Goal: Task Accomplishment & Management: Use online tool/utility

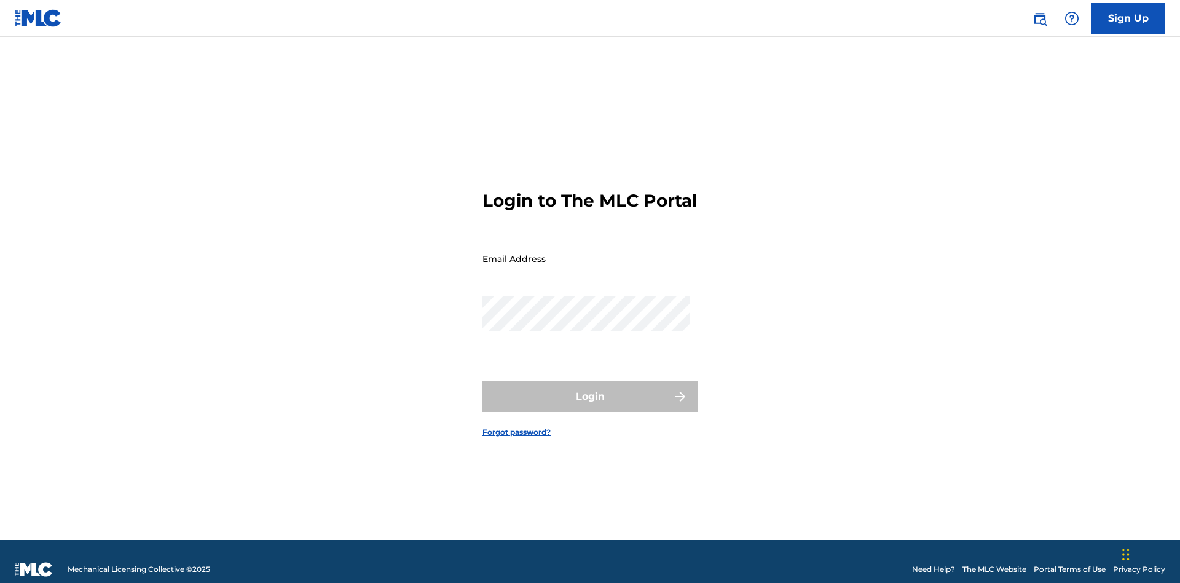
scroll to position [16, 0]
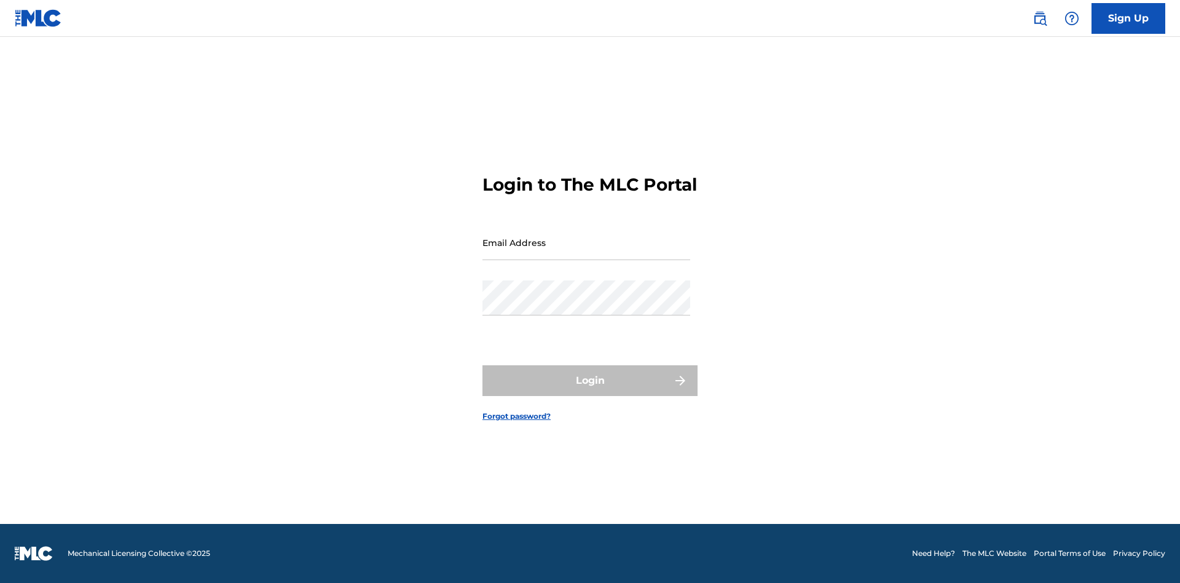
click at [586, 253] on input "Email Address" at bounding box center [586, 242] width 208 height 35
type input "Duke.McTesterson@gmail.com"
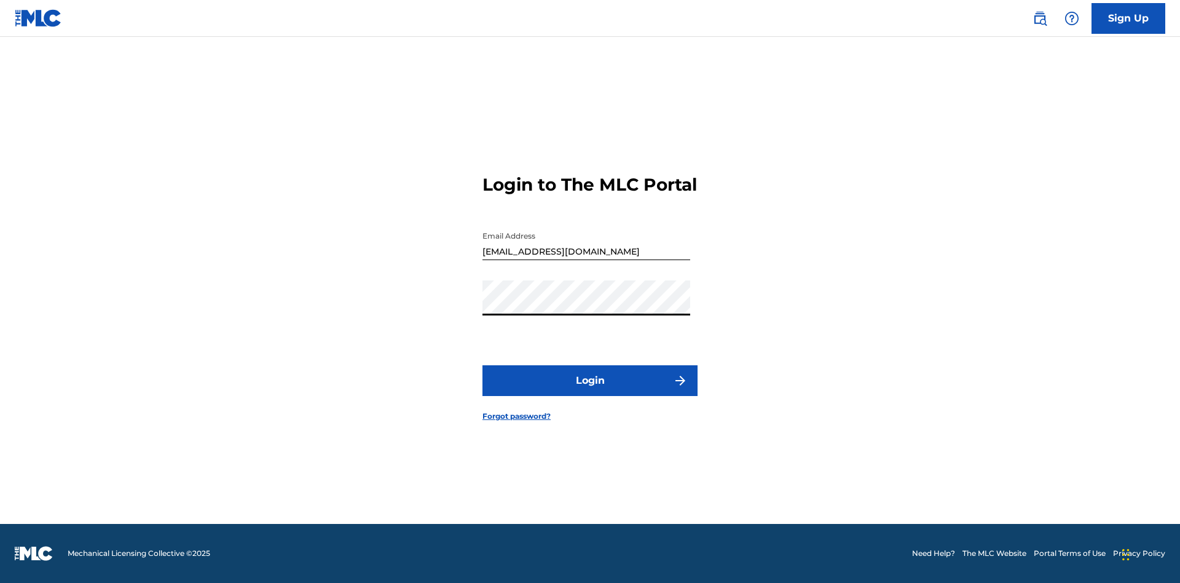
click at [590, 391] on button "Login" at bounding box center [589, 380] width 215 height 31
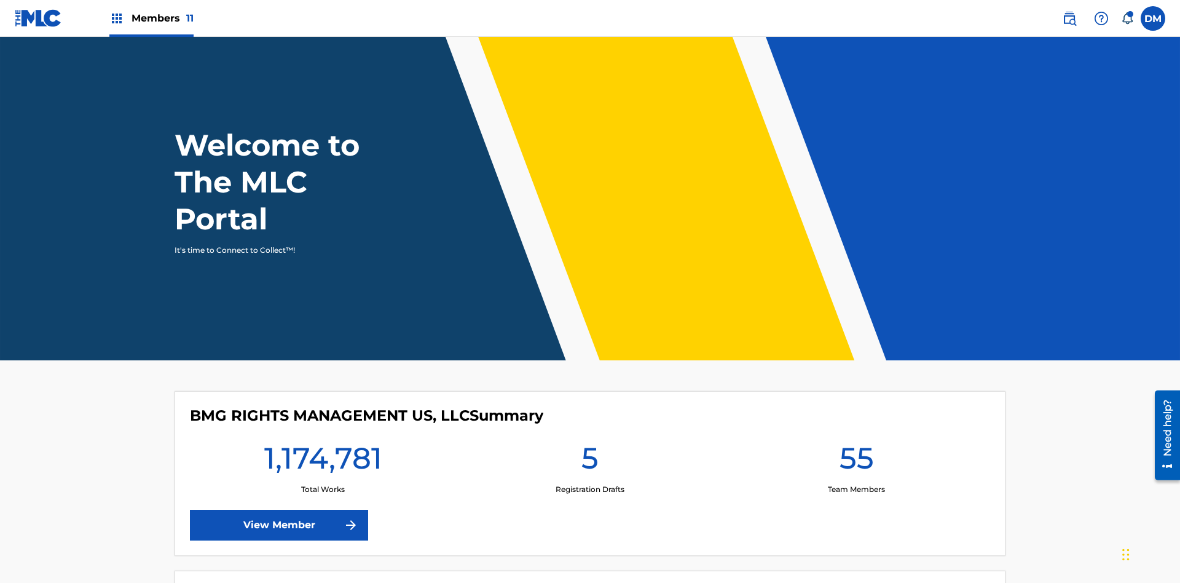
click at [151, 18] on span "Members 11" at bounding box center [163, 18] width 62 height 14
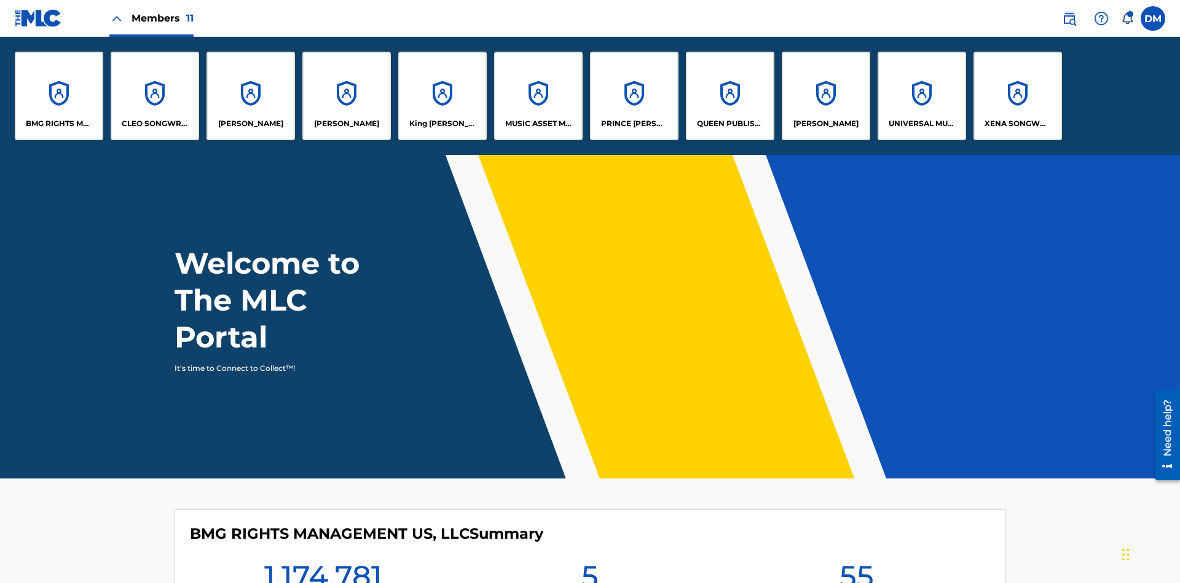
click at [921, 124] on p "UNIVERSAL MUSIC PUB GROUP" at bounding box center [922, 123] width 67 height 11
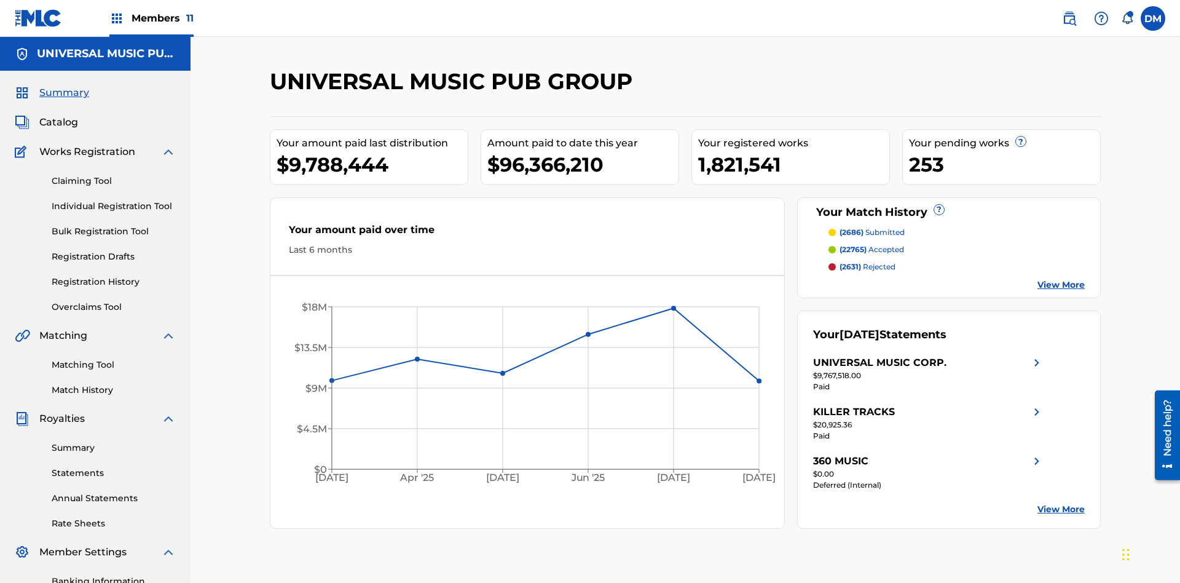
scroll to position [41, 0]
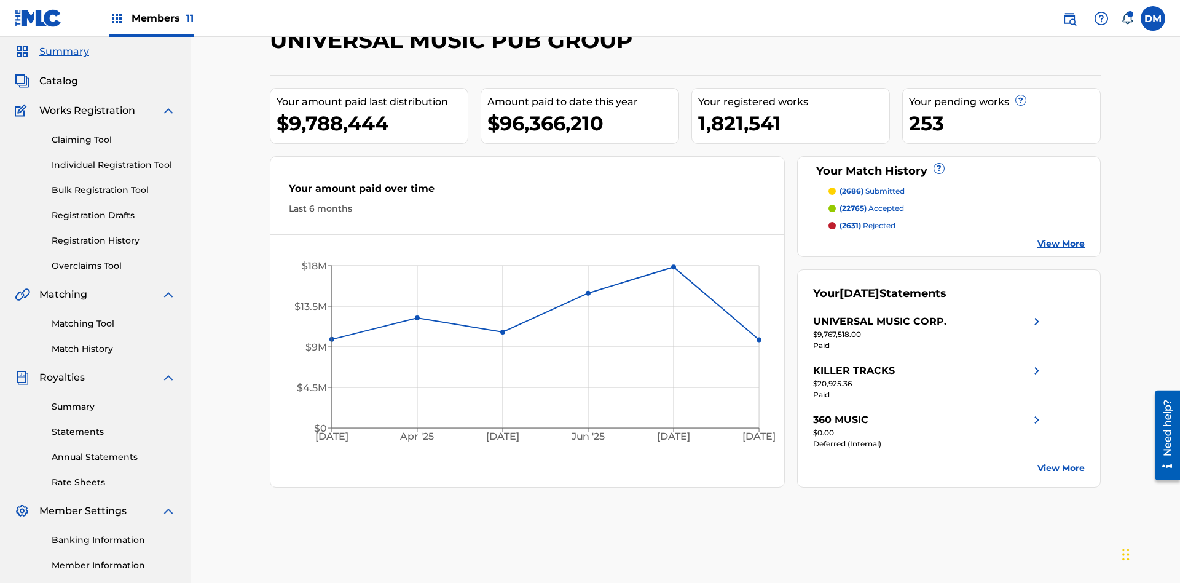
click at [58, 81] on span "Catalog" at bounding box center [58, 81] width 39 height 15
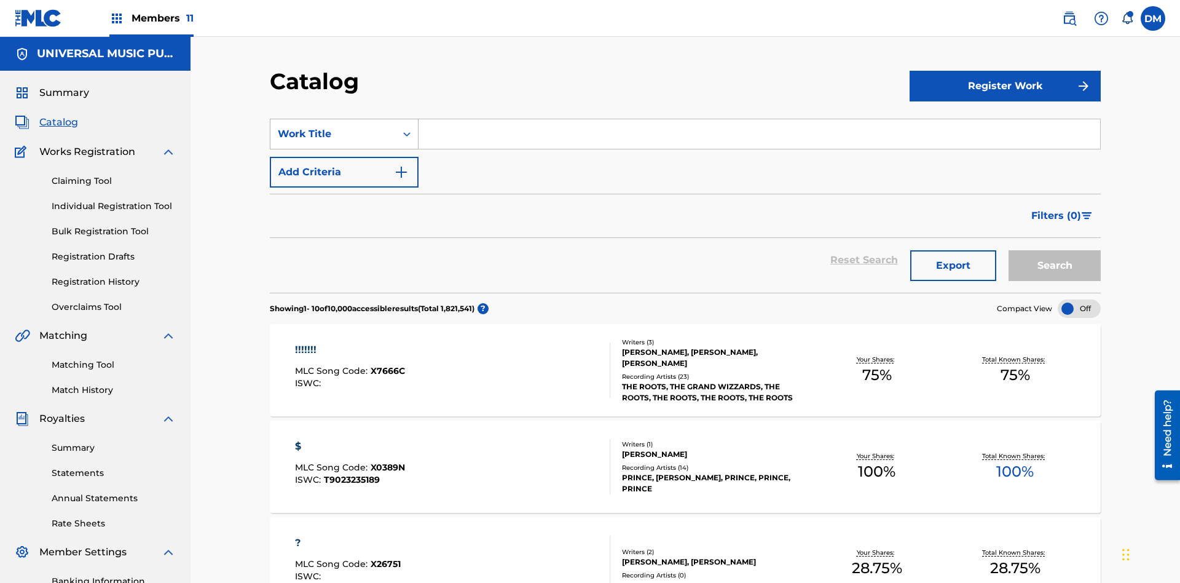
click at [333, 127] on div "Work Title" at bounding box center [333, 134] width 111 height 15
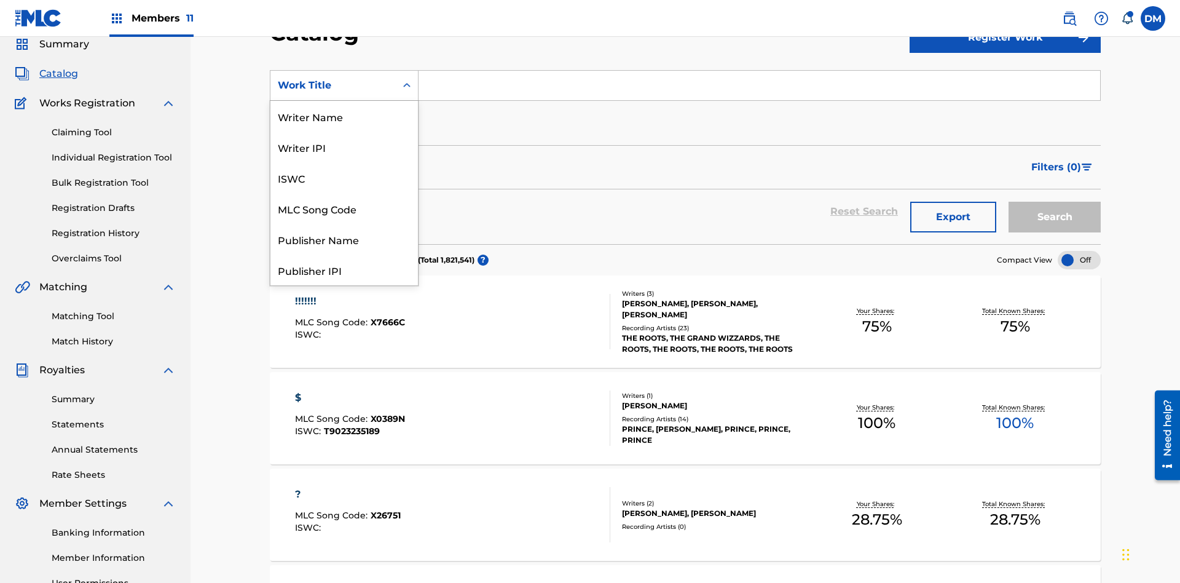
scroll to position [184, 0]
click at [344, 39] on div "MLC Song Code" at bounding box center [343, 24] width 147 height 31
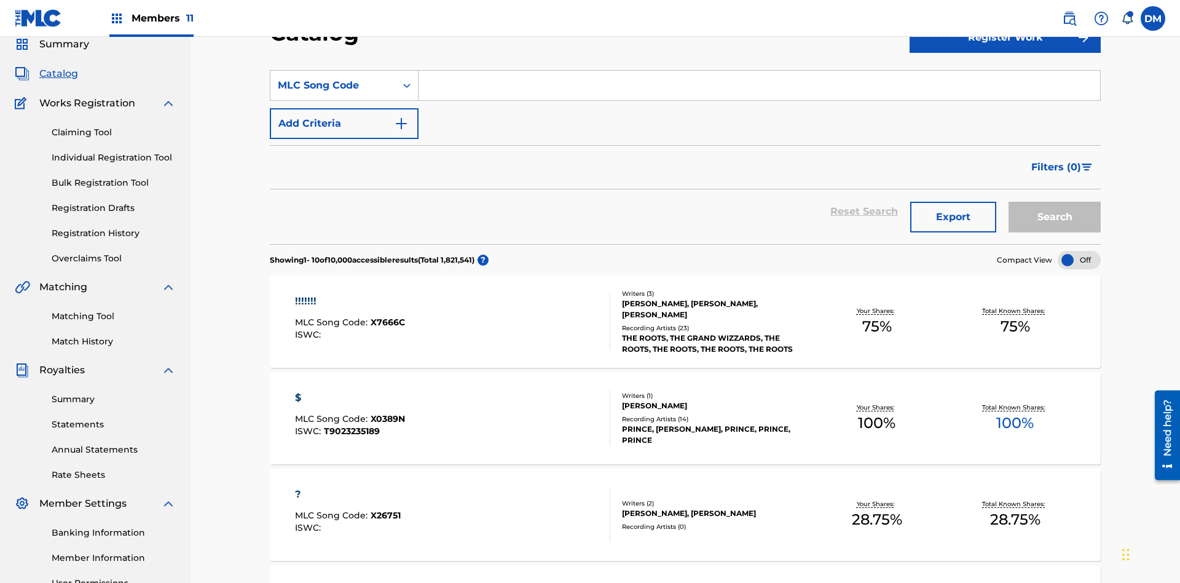
scroll to position [0, 0]
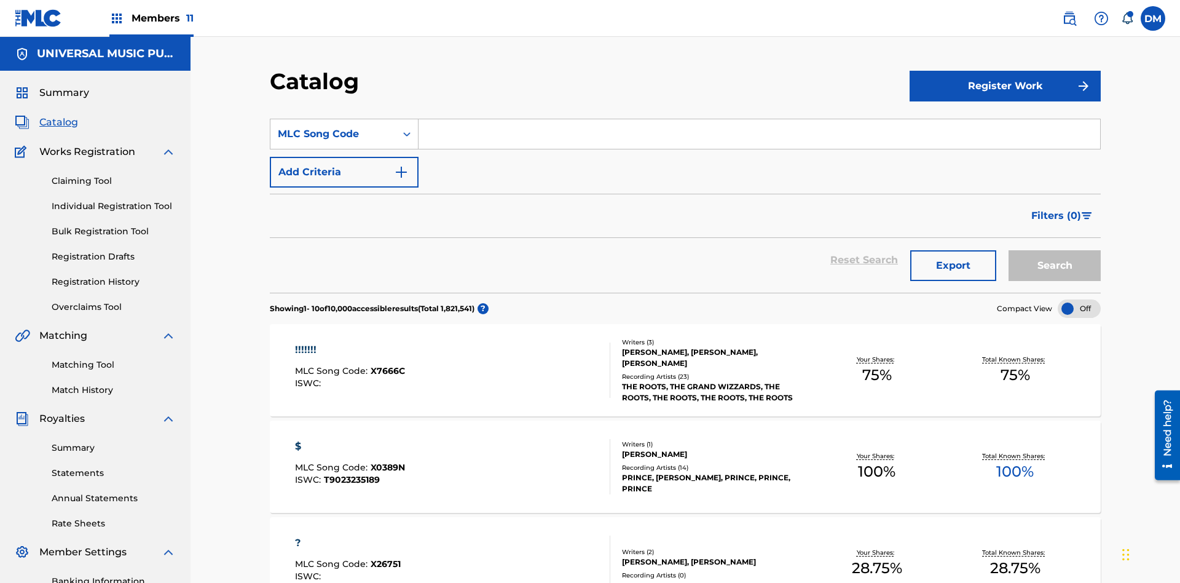
click at [759, 119] on input "Search Form" at bounding box center [760, 133] width 682 height 29
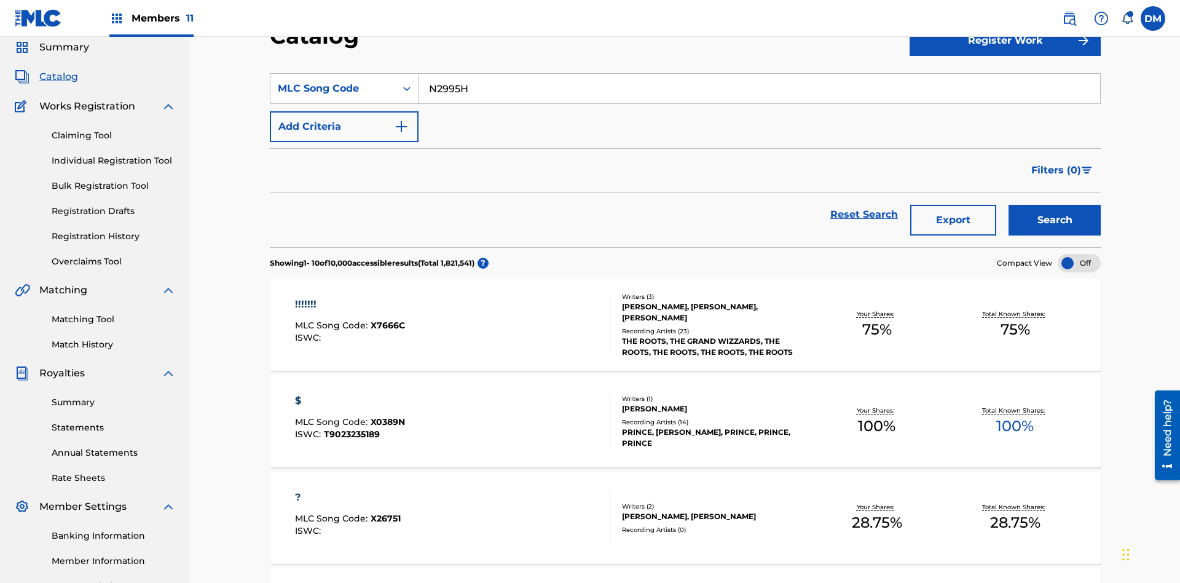
type input "N2995H"
click at [1055, 205] on button "Search" at bounding box center [1054, 220] width 92 height 31
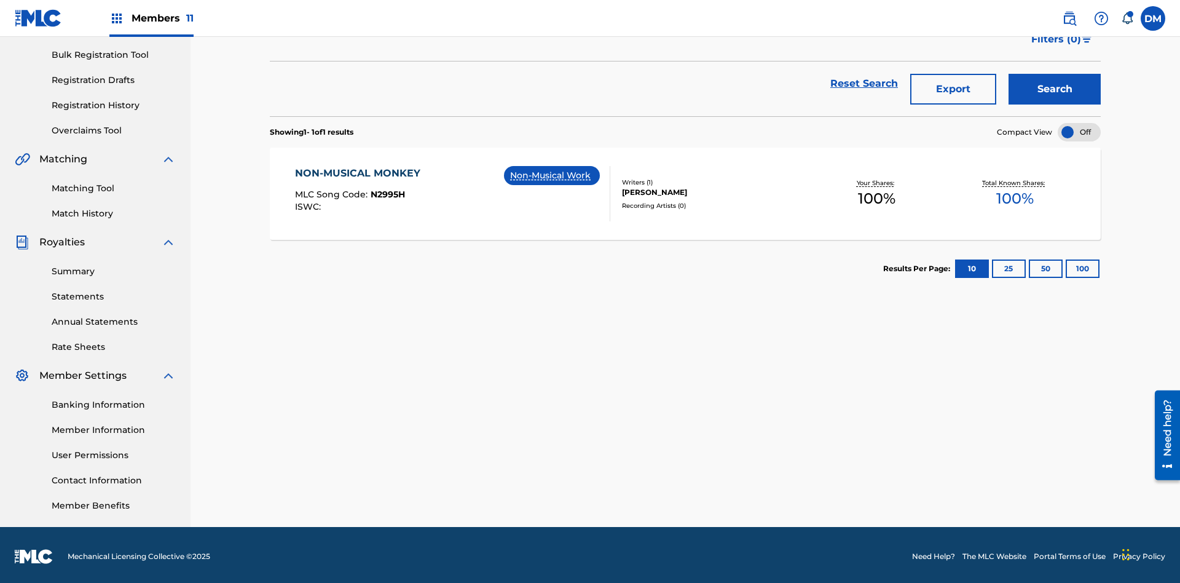
scroll to position [179, 0]
